Goal: Information Seeking & Learning: Find specific page/section

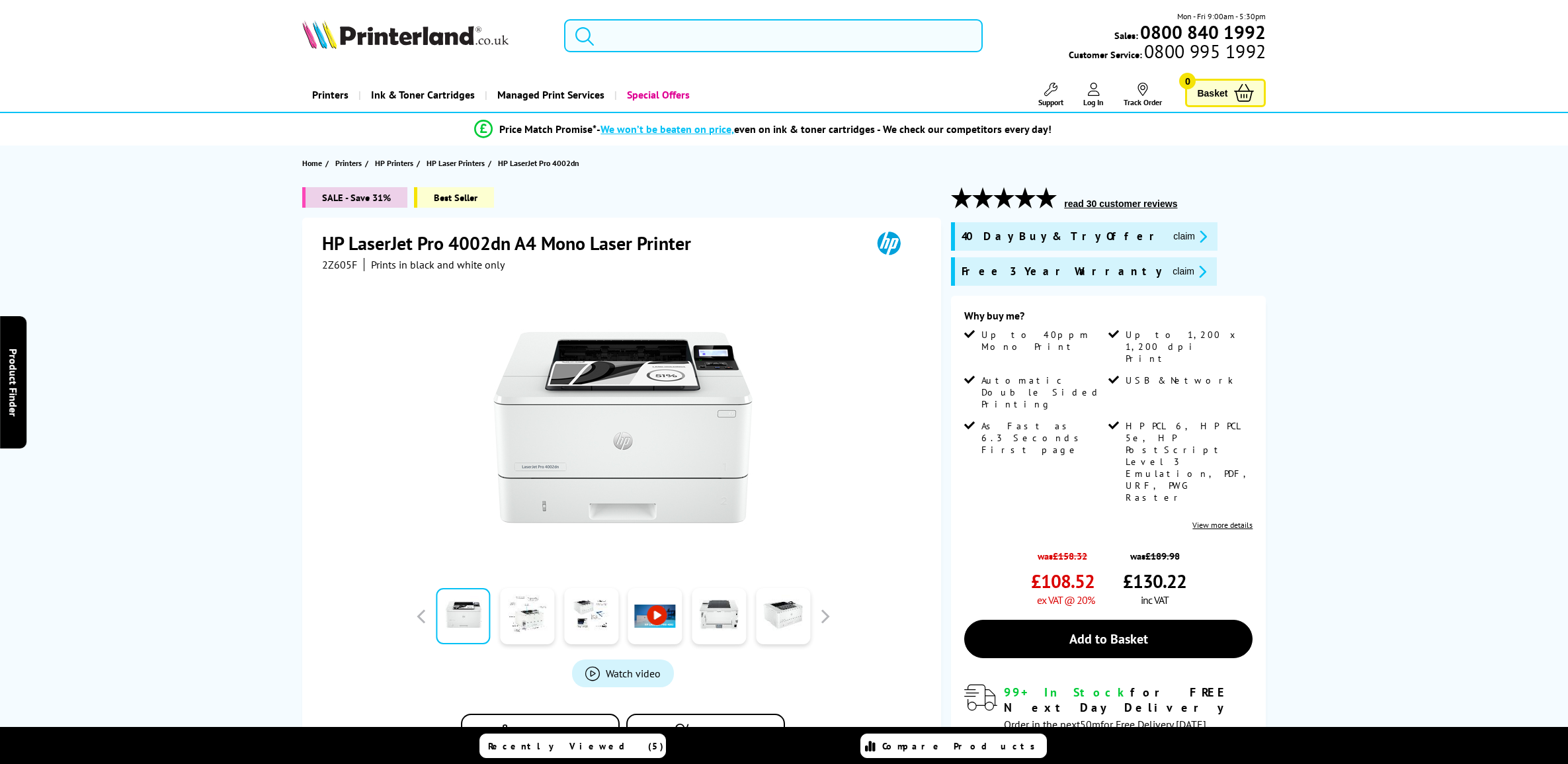
drag, startPoint x: 0, startPoint y: 0, endPoint x: 689, endPoint y: 26, distance: 689.5
click at [689, 26] on input "search" at bounding box center [773, 36] width 418 height 33
paste input "Xerox AtlaLink C8235F"
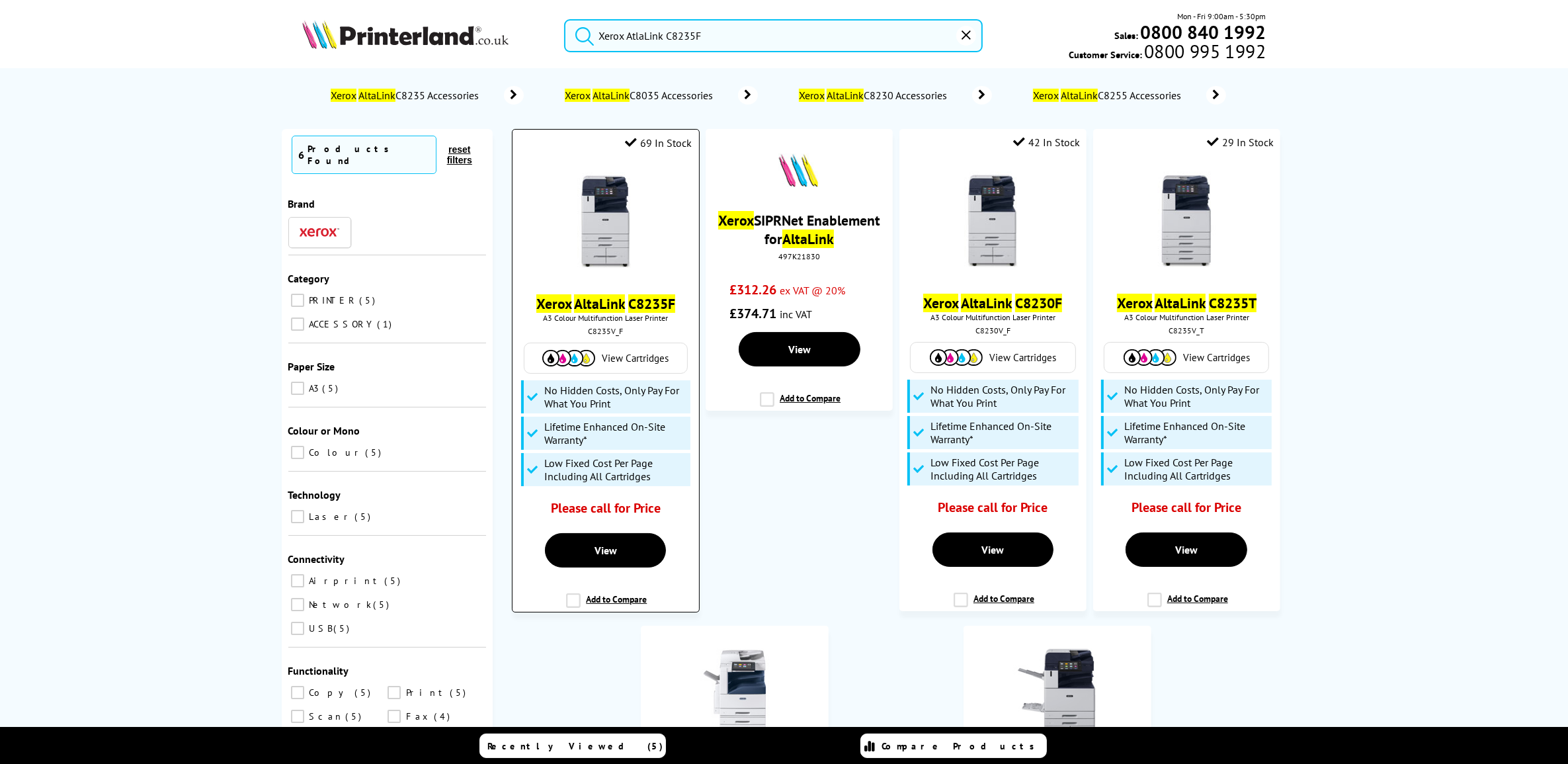
type input "Xerox AtlaLink C8235F"
click at [596, 302] on mark "AltaLink" at bounding box center [600, 304] width 51 height 18
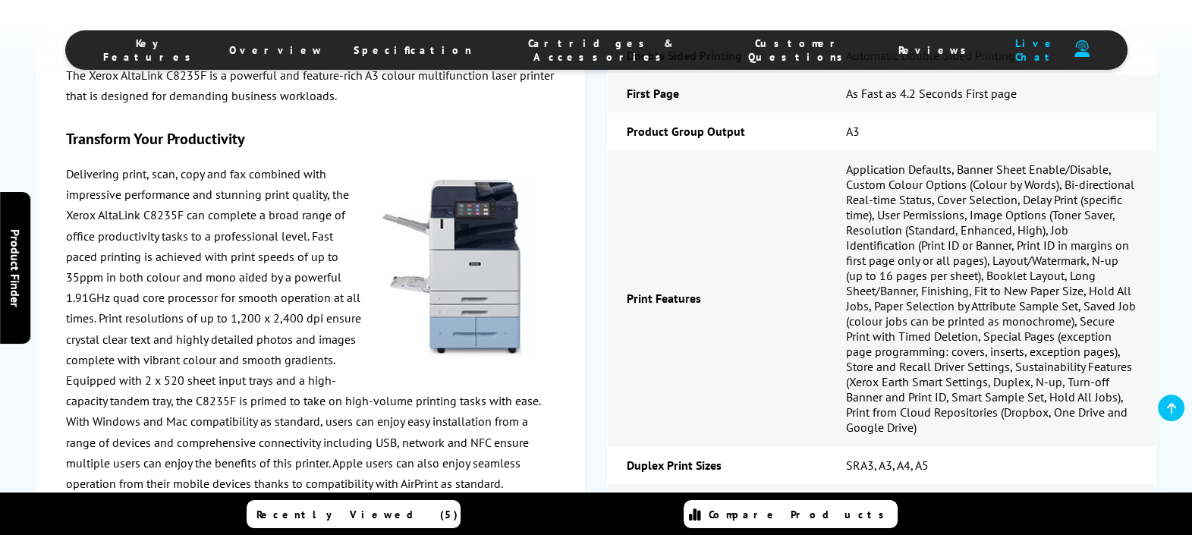
scroll to position [1732, 0]
